Goal: Obtain resource: Download file/media

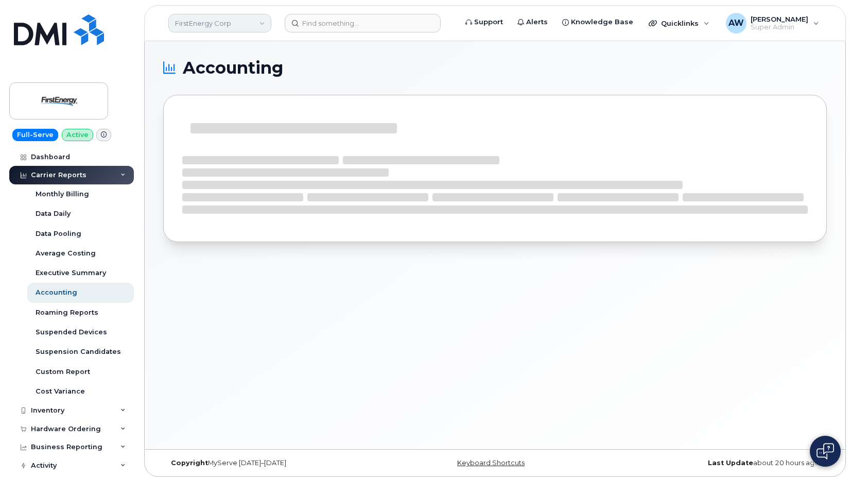
click at [184, 28] on link "FirstEnergy Corp" at bounding box center [219, 23] width 103 height 19
click at [213, 23] on link "FirstEnergy Corp" at bounding box center [219, 23] width 103 height 19
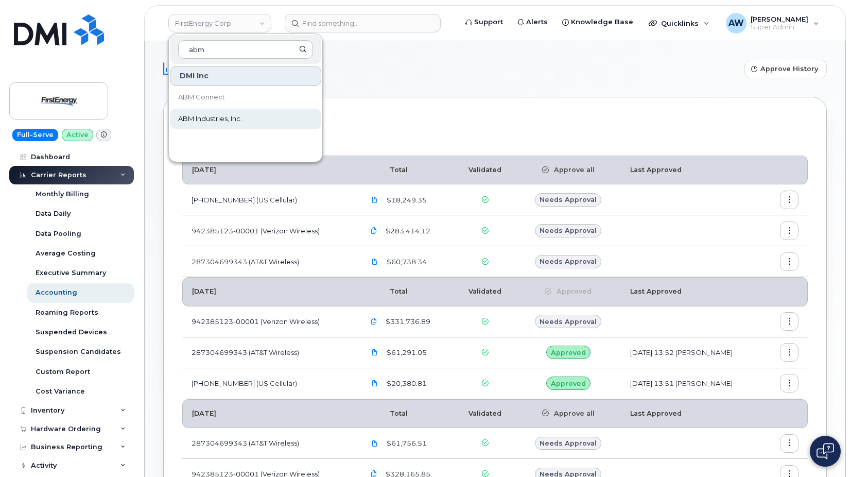
type input "abm"
click at [219, 118] on span "ABM Industries, Inc." at bounding box center [210, 119] width 64 height 10
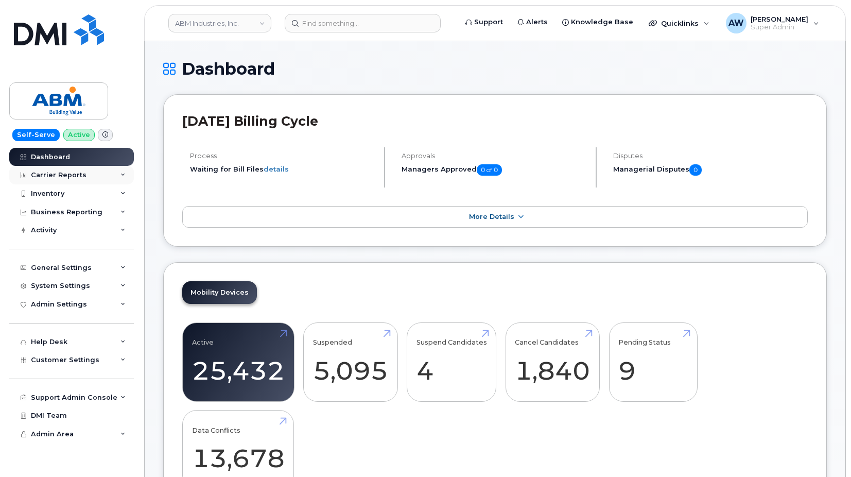
click at [104, 173] on div "Carrier Reports" at bounding box center [71, 175] width 125 height 19
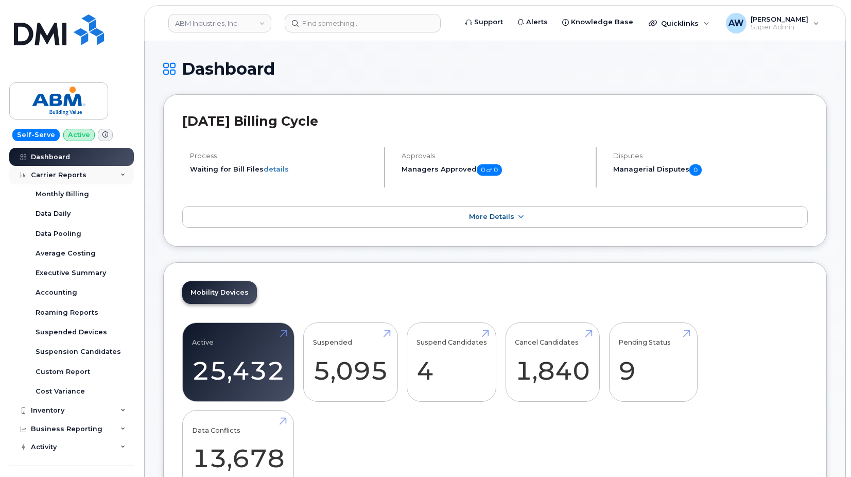
click at [92, 172] on div "Carrier Reports" at bounding box center [71, 175] width 125 height 19
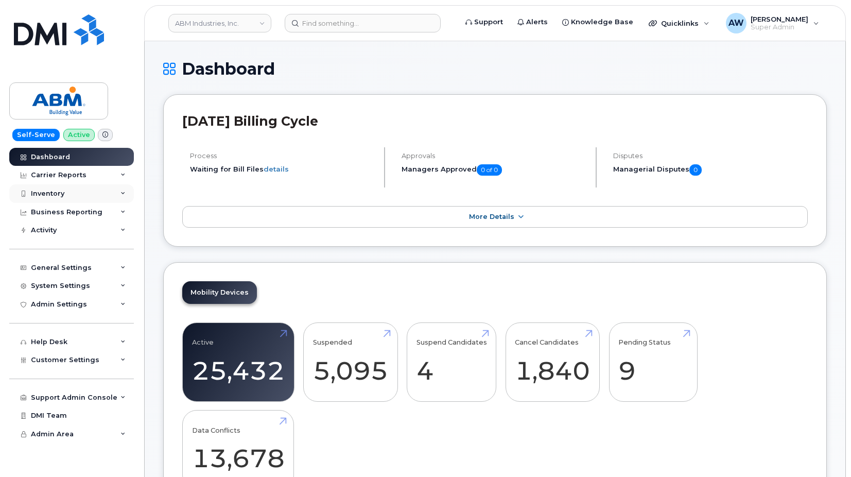
click at [93, 196] on div "Inventory" at bounding box center [71, 193] width 125 height 19
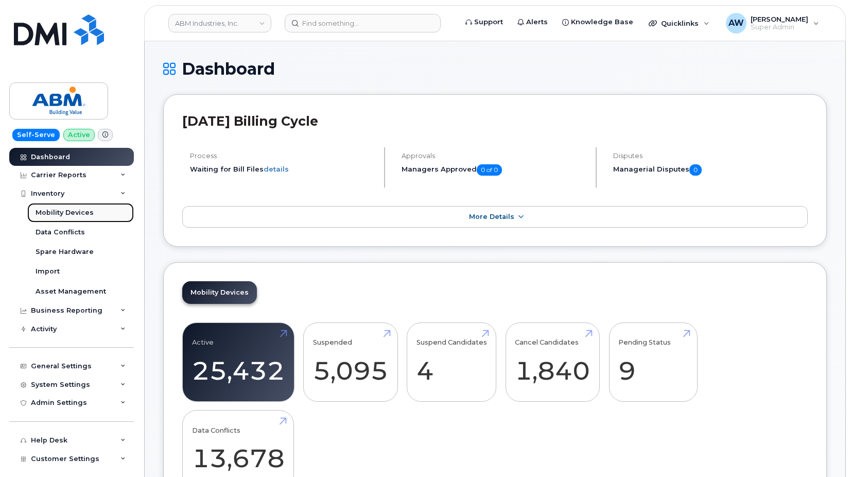
click at [93, 207] on link "Mobility Devices" at bounding box center [80, 213] width 107 height 20
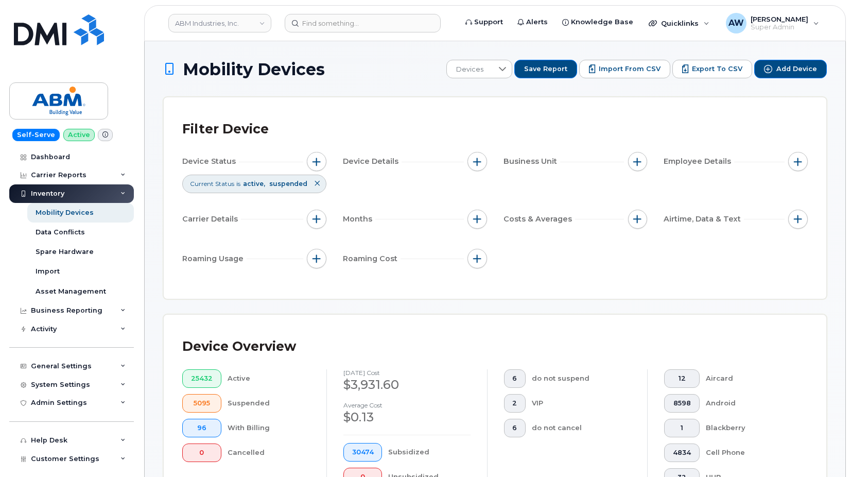
drag, startPoint x: 313, startPoint y: 162, endPoint x: 315, endPoint y: 172, distance: 10.0
click at [313, 162] on span "button" at bounding box center [317, 162] width 8 height 8
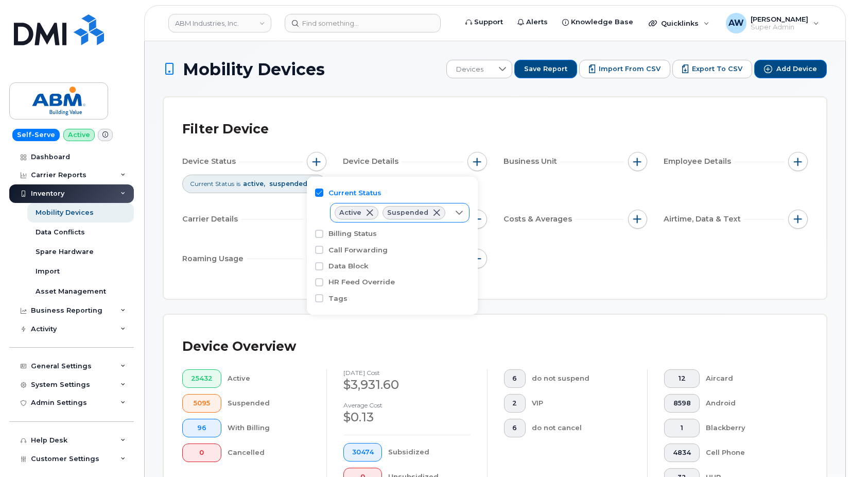
click at [460, 218] on div at bounding box center [460, 212] width 20 height 19
click at [429, 269] on li "Cancelled" at bounding box center [398, 272] width 137 height 18
checkbox input "true"
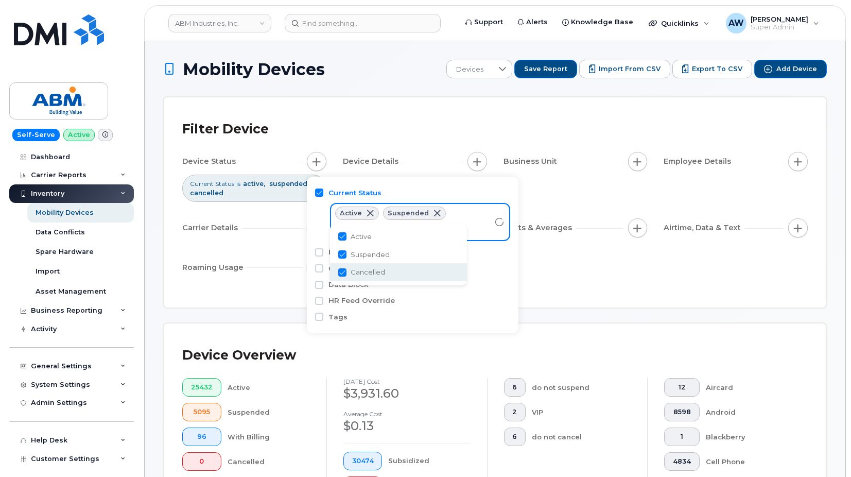
click at [569, 285] on div "Filter Device Device Status Current Status is active suspended cancelled Device…" at bounding box center [495, 202] width 626 height 173
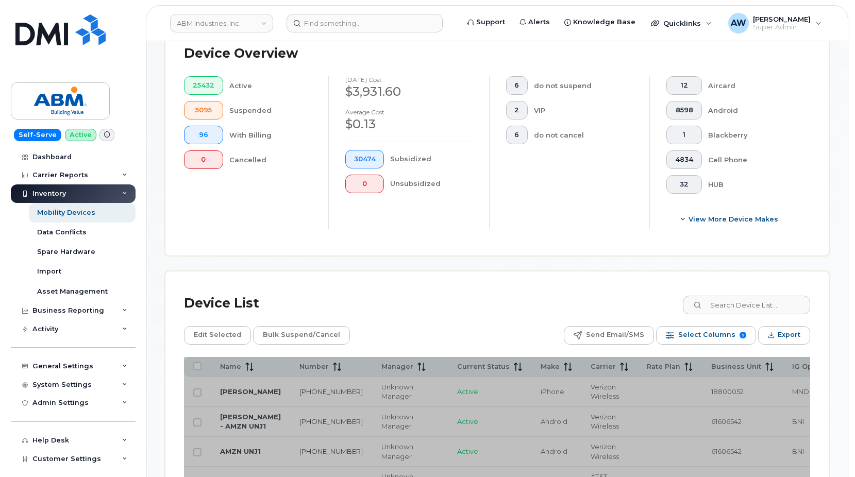
scroll to position [361, 0]
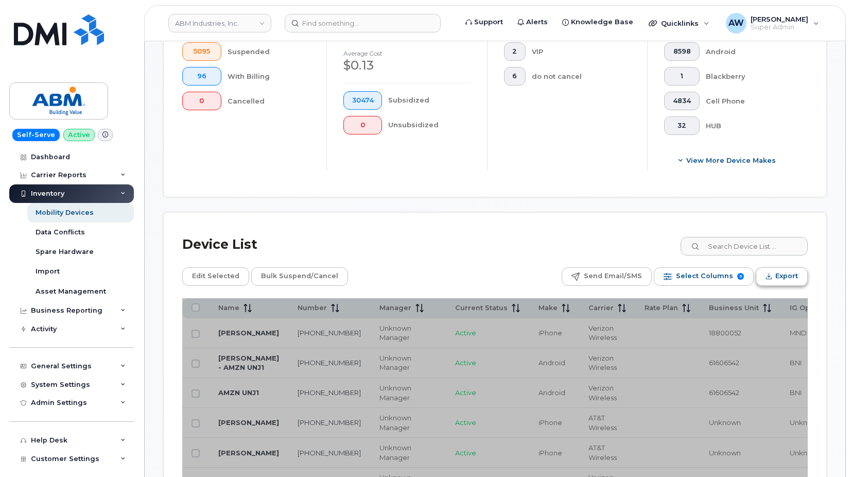
click at [778, 278] on span "Export" at bounding box center [787, 275] width 23 height 15
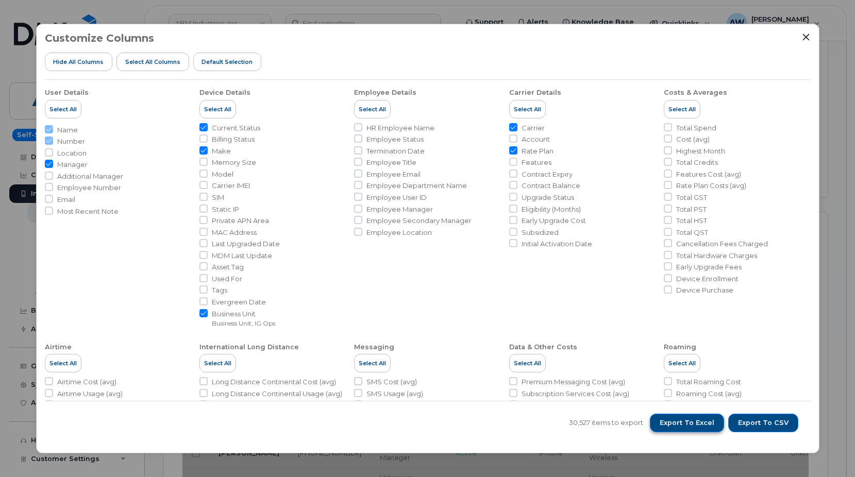
click at [684, 417] on button "Export to Excel" at bounding box center [687, 423] width 74 height 19
